Goal: Task Accomplishment & Management: Manage account settings

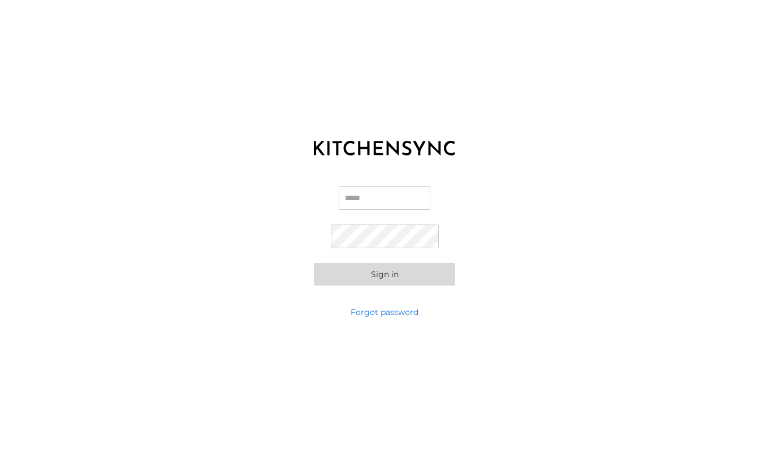
click at [367, 199] on input "Email" at bounding box center [384, 198] width 92 height 24
type input "**********"
click at [314, 263] on button "Sign in" at bounding box center [384, 274] width 141 height 23
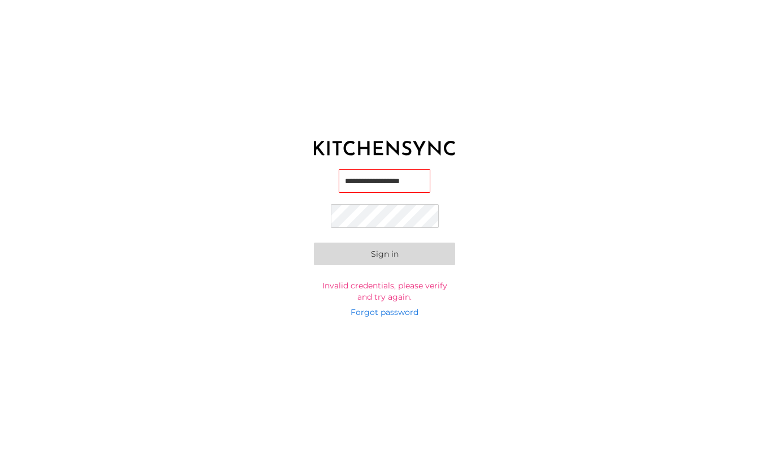
click at [387, 257] on button "Sign in" at bounding box center [384, 253] width 141 height 23
click at [387, 257] on button "Sign in" at bounding box center [384, 252] width 141 height 23
click at [381, 259] on button "Sign in" at bounding box center [384, 255] width 141 height 23
click at [388, 250] on button "Sign in" at bounding box center [384, 253] width 141 height 23
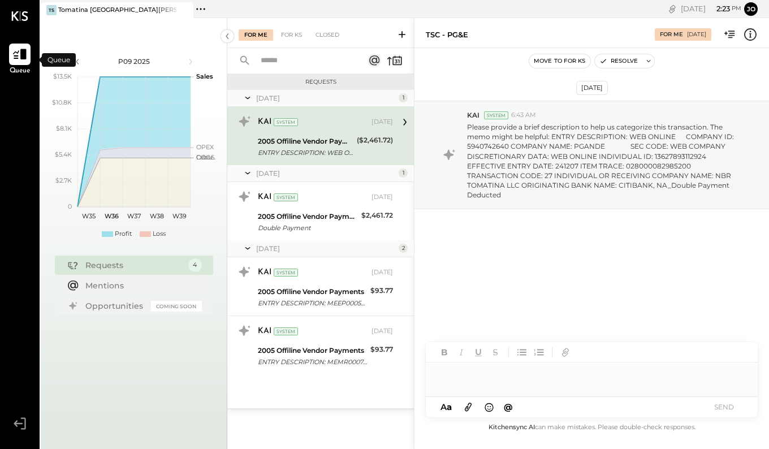
click at [27, 51] on icon at bounding box center [19, 54] width 15 height 15
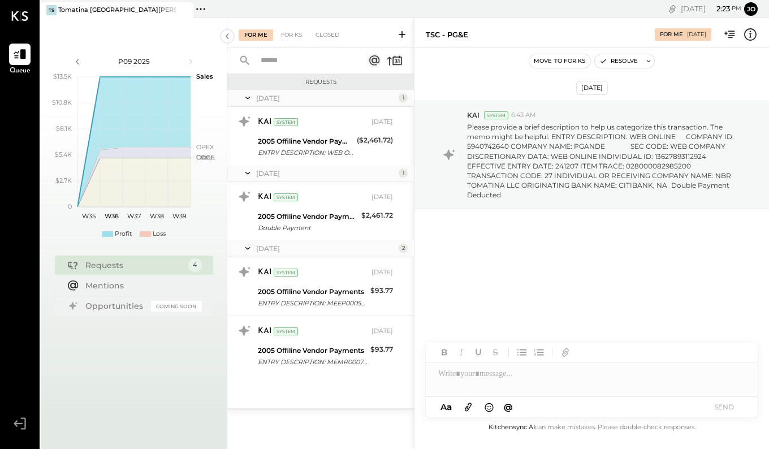
click at [16, 17] on icon at bounding box center [20, 16] width 16 height 10
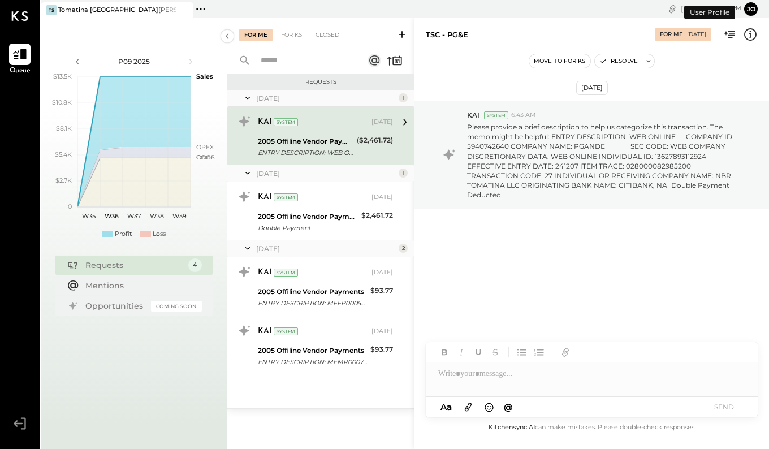
click at [14, 49] on icon at bounding box center [19, 54] width 15 height 15
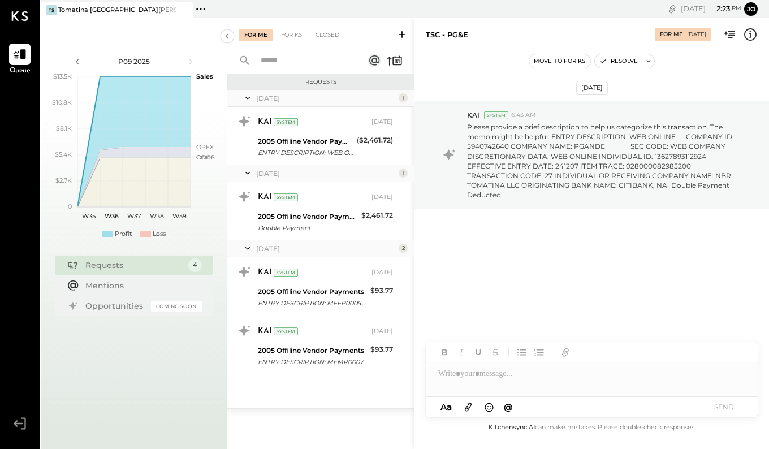
click at [11, 139] on ul "Queue" at bounding box center [20, 229] width 38 height 371
click at [17, 57] on icon at bounding box center [19, 54] width 15 height 15
click at [25, 53] on icon at bounding box center [20, 54] width 14 height 11
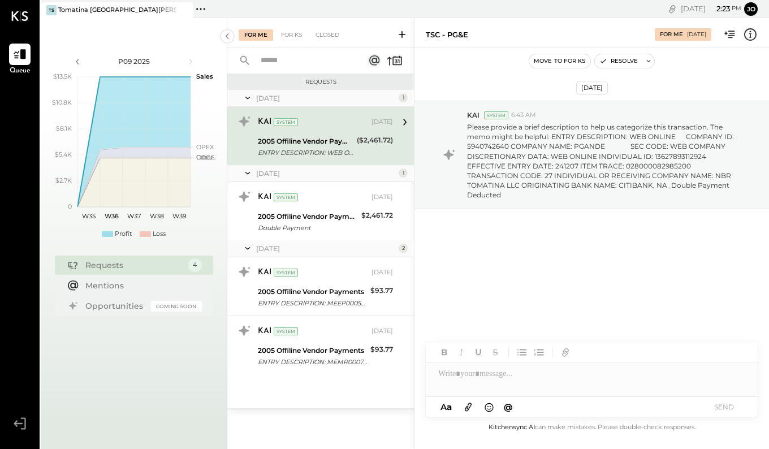
click at [17, 425] on icon at bounding box center [20, 423] width 20 height 17
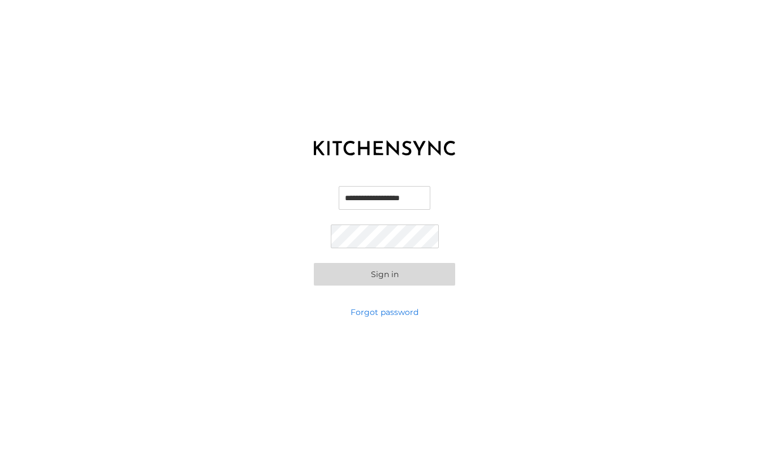
click at [366, 276] on button "Sign in" at bounding box center [384, 274] width 141 height 23
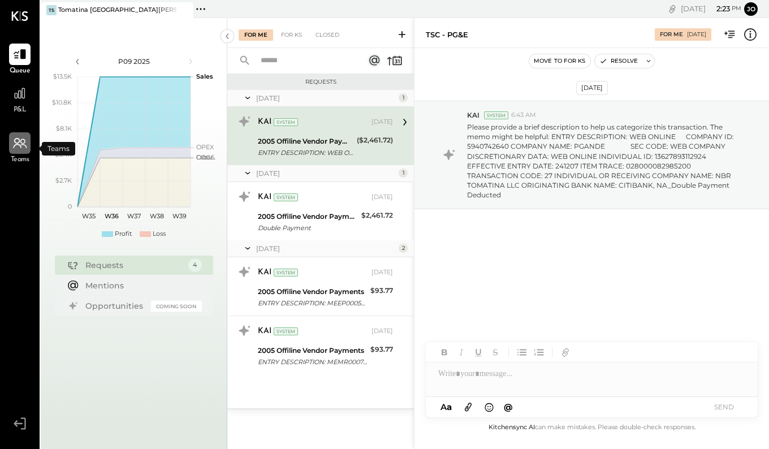
click at [23, 142] on icon at bounding box center [19, 143] width 15 height 15
click at [12, 421] on icon at bounding box center [20, 423] width 20 height 17
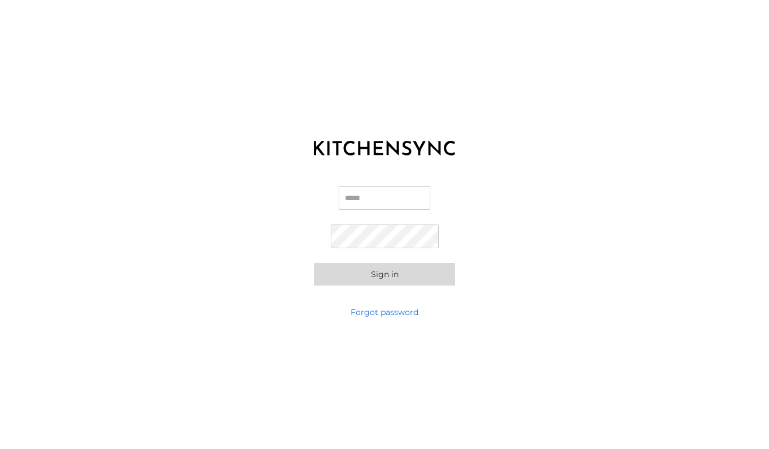
type input "**********"
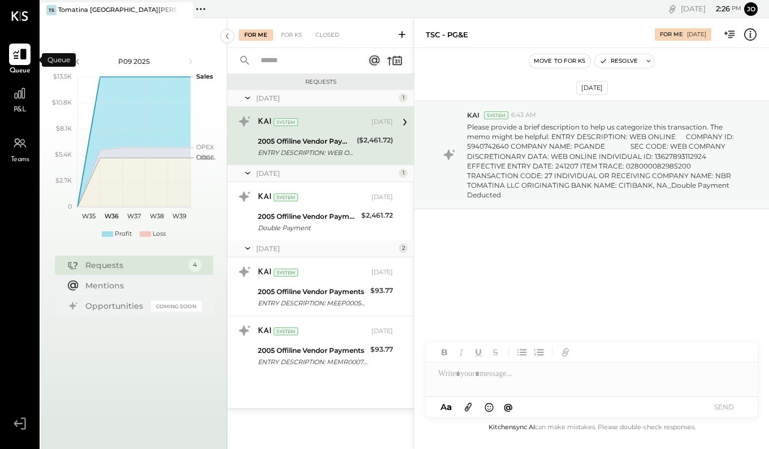
click at [19, 63] on div at bounding box center [19, 54] width 21 height 21
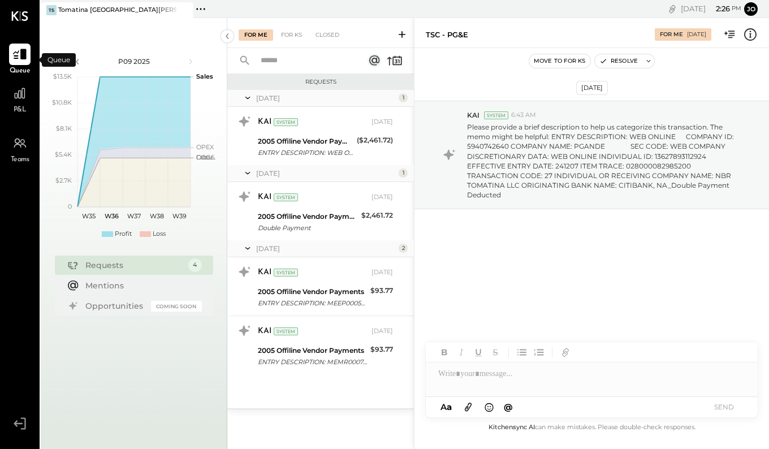
click at [19, 63] on div at bounding box center [19, 54] width 21 height 21
click at [209, 6] on div "Pinned Locations ( 1 ) Tomatina Santa Clara No locations detected" at bounding box center [315, 9] width 244 height 18
drag, startPoint x: 203, startPoint y: 15, endPoint x: 208, endPoint y: 20, distance: 7.2
click at [208, 20] on div "TS Tomatina Santa Clara Pinned Locations ( 1 ) Tomatina Santa Clara No location…" at bounding box center [405, 224] width 728 height 449
drag, startPoint x: 208, startPoint y: 20, endPoint x: 215, endPoint y: 5, distance: 17.2
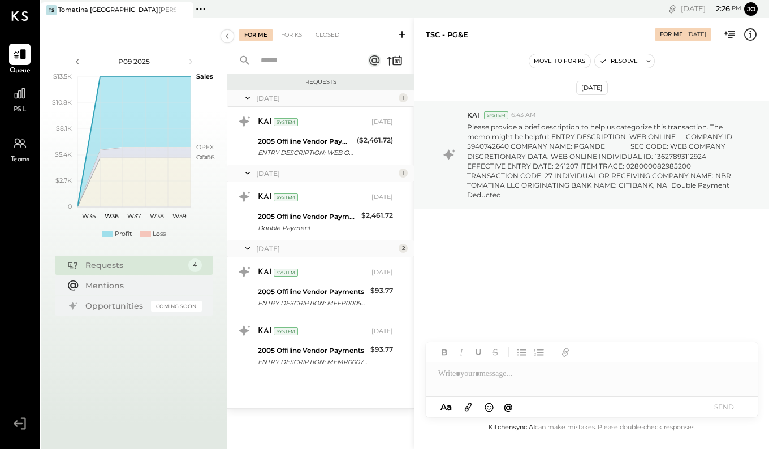
click at [215, 5] on div "Pinned Locations ( 1 ) Tomatina Santa Clara No locations detected" at bounding box center [315, 9] width 244 height 18
click at [222, 11] on div "Pinned Locations ( 1 ) Tomatina Santa Clara No locations detected" at bounding box center [315, 9] width 244 height 18
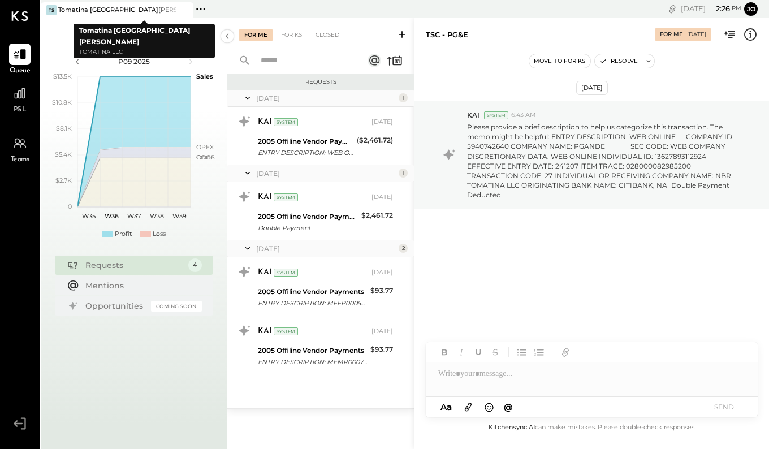
click at [139, 5] on div "TS Tomatina Santa Clara" at bounding box center [117, 10] width 153 height 16
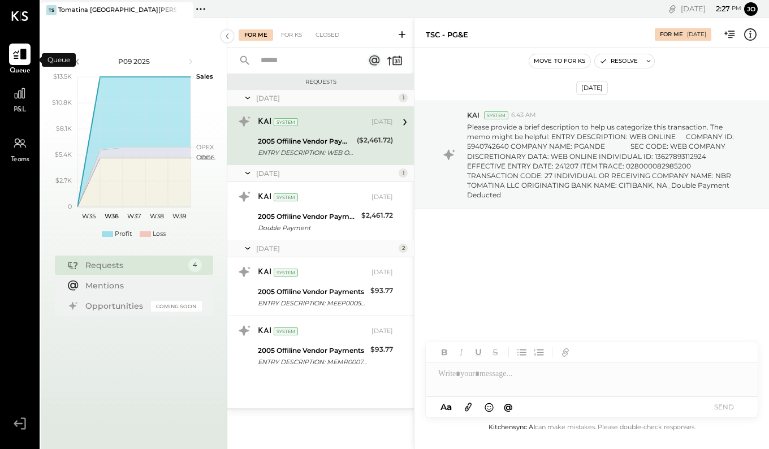
click at [19, 60] on icon at bounding box center [19, 54] width 15 height 15
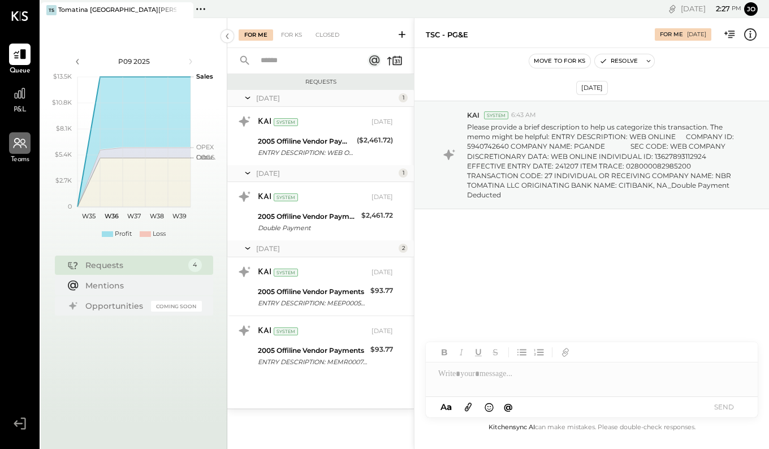
click at [12, 142] on icon at bounding box center [19, 143] width 15 height 15
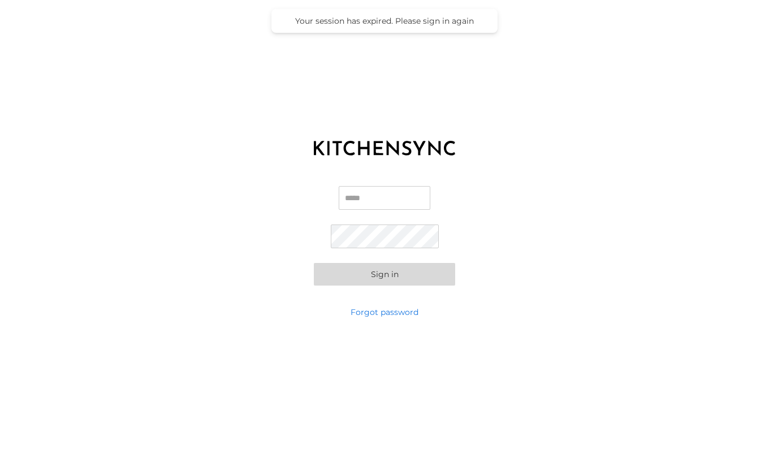
type input "**********"
click at [355, 277] on button "Sign in" at bounding box center [384, 274] width 141 height 23
